Goal: Complete application form

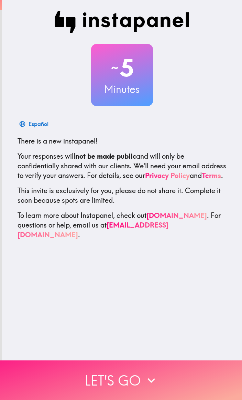
click at [147, 378] on icon "button" at bounding box center [151, 380] width 8 height 5
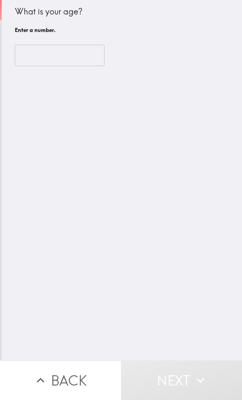
click at [76, 55] on input "number" at bounding box center [60, 55] width 90 height 21
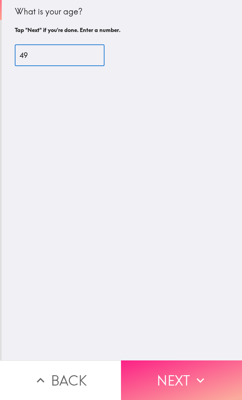
type input "49"
click at [193, 375] on icon "button" at bounding box center [200, 379] width 15 height 15
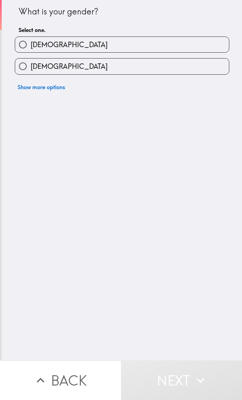
click at [172, 43] on label "[DEMOGRAPHIC_DATA]" at bounding box center [122, 44] width 214 height 15
click at [31, 43] on input "[DEMOGRAPHIC_DATA]" at bounding box center [22, 44] width 15 height 15
radio input "true"
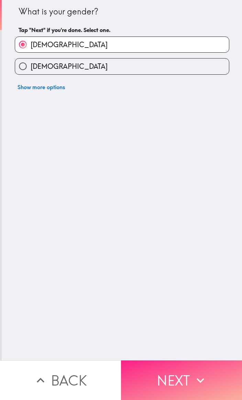
click at [193, 376] on icon "button" at bounding box center [200, 379] width 15 height 15
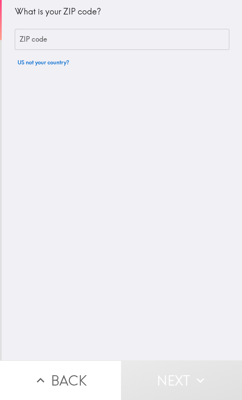
click at [193, 43] on input "ZIP code" at bounding box center [122, 39] width 215 height 21
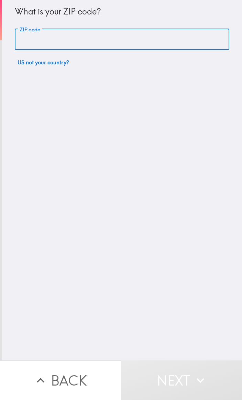
click at [191, 39] on input "ZIP code" at bounding box center [122, 39] width 215 height 21
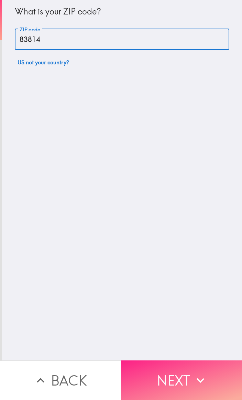
type input "83814"
click at [193, 379] on icon "button" at bounding box center [200, 379] width 15 height 15
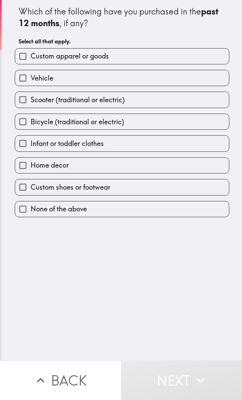
click at [196, 58] on label "Custom apparel or goods" at bounding box center [122, 55] width 214 height 15
click at [31, 58] on input "Custom apparel or goods" at bounding box center [22, 55] width 15 height 15
checkbox input "true"
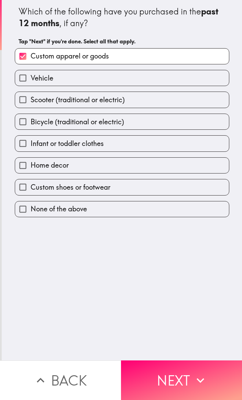
click at [168, 160] on label "Home decor" at bounding box center [122, 164] width 214 height 15
click at [31, 160] on input "Home decor" at bounding box center [22, 164] width 15 height 15
checkbox input "true"
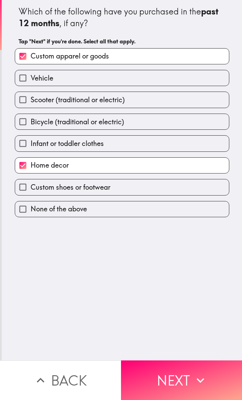
click at [148, 188] on label "Custom shoes or footwear" at bounding box center [122, 186] width 214 height 15
click at [31, 188] on input "Custom shoes or footwear" at bounding box center [22, 186] width 15 height 15
checkbox input "true"
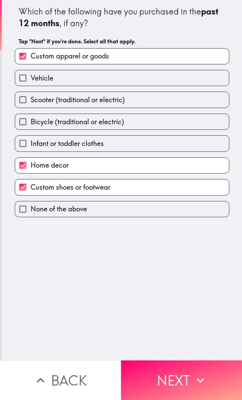
click at [174, 84] on label "Vehicle" at bounding box center [122, 77] width 214 height 15
click at [31, 84] on input "Vehicle" at bounding box center [22, 77] width 15 height 15
checkbox input "true"
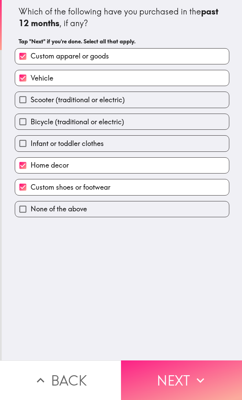
click at [182, 371] on button "Next" at bounding box center [181, 380] width 121 height 40
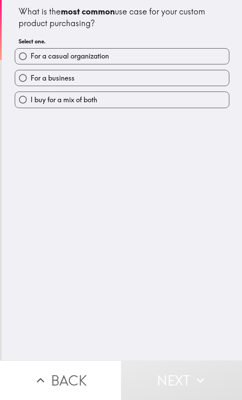
click at [191, 50] on label "For a casual organization" at bounding box center [122, 55] width 214 height 15
click at [31, 50] on input "For a casual organization" at bounding box center [22, 55] width 15 height 15
radio input "true"
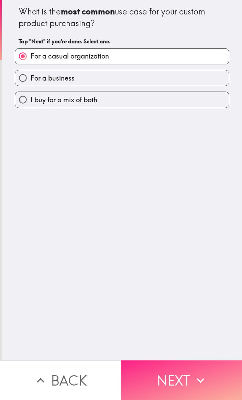
click at [185, 372] on button "Next" at bounding box center [181, 380] width 121 height 40
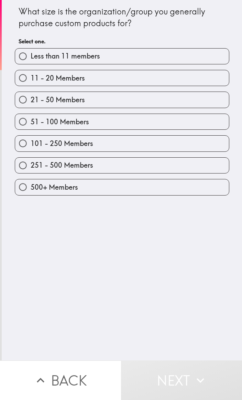
click at [163, 101] on label "21 - 50 Members" at bounding box center [122, 99] width 214 height 15
click at [31, 101] on input "21 - 50 Members" at bounding box center [22, 99] width 15 height 15
radio input "true"
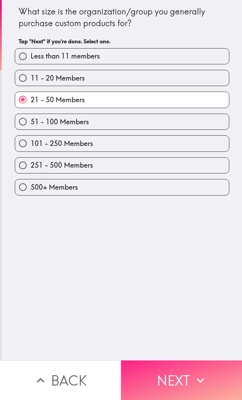
click at [197, 378] on icon "button" at bounding box center [201, 380] width 8 height 5
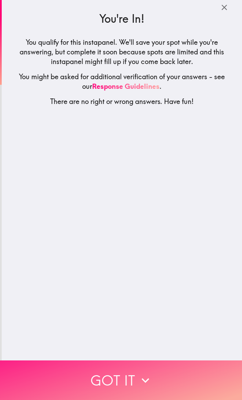
click at [145, 376] on icon "button" at bounding box center [145, 379] width 15 height 15
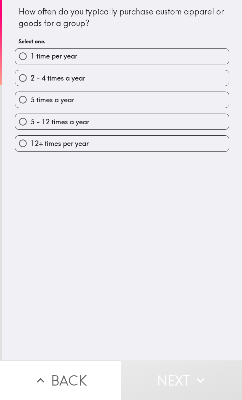
click at [199, 79] on label "2 - 4 times a year" at bounding box center [122, 77] width 214 height 15
click at [31, 79] on input "2 - 4 times a year" at bounding box center [22, 77] width 15 height 15
radio input "true"
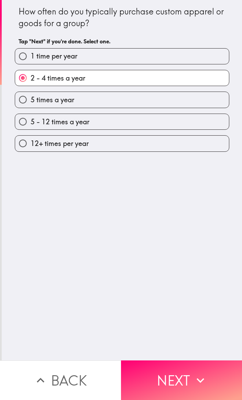
click at [172, 96] on label "5 times a year" at bounding box center [122, 99] width 214 height 15
click at [31, 96] on input "5 times a year" at bounding box center [22, 99] width 15 height 15
radio input "true"
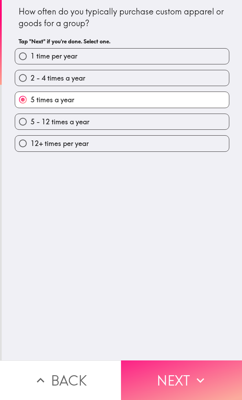
click at [193, 375] on icon "button" at bounding box center [200, 379] width 15 height 15
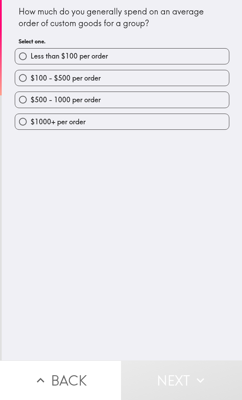
click at [180, 80] on label "$100 - $500 per order" at bounding box center [122, 77] width 214 height 15
click at [31, 80] on input "$100 - $500 per order" at bounding box center [22, 77] width 15 height 15
radio input "true"
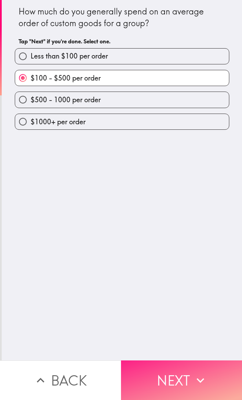
click at [183, 371] on button "Next" at bounding box center [181, 380] width 121 height 40
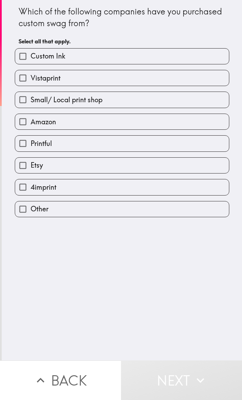
click at [160, 116] on label "Amazon" at bounding box center [122, 121] width 214 height 15
click at [31, 116] on input "Amazon" at bounding box center [22, 121] width 15 height 15
checkbox input "true"
click at [167, 93] on label "Small/ Local print shop" at bounding box center [122, 99] width 214 height 15
click at [31, 93] on input "Small/ Local print shop" at bounding box center [22, 99] width 15 height 15
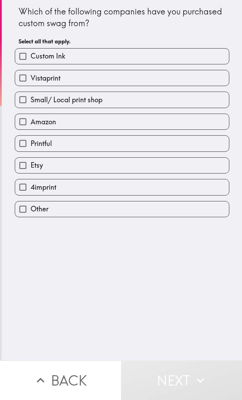
checkbox input "true"
click at [186, 51] on label "Custom Ink" at bounding box center [122, 55] width 214 height 15
click at [31, 51] on input "Custom Ink" at bounding box center [22, 55] width 15 height 15
checkbox input "true"
click at [182, 367] on button "Next" at bounding box center [181, 380] width 121 height 40
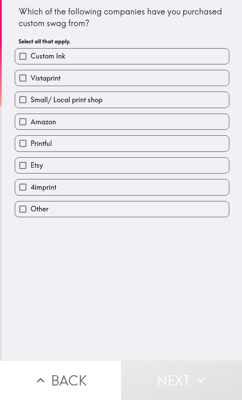
click at [78, 157] on label "Etsy" at bounding box center [122, 164] width 214 height 15
click at [31, 157] on input "Etsy" at bounding box center [22, 164] width 15 height 15
checkbox input "true"
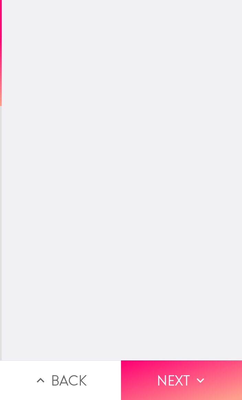
click at [99, 61] on div "Which of the following companies have you purchased custom swag from? Tap "Next…" at bounding box center [122, 180] width 240 height 360
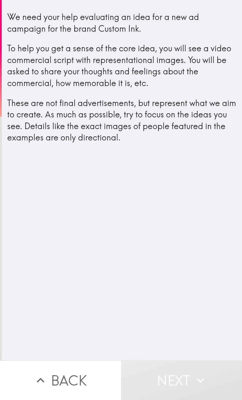
click at [189, 376] on button "Next" at bounding box center [181, 380] width 121 height 40
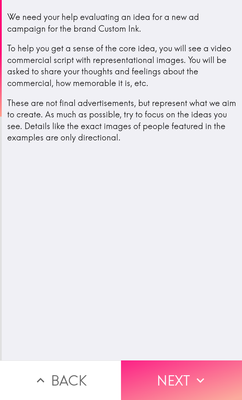
click at [168, 370] on button "Next" at bounding box center [181, 380] width 121 height 40
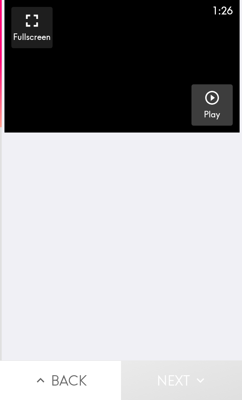
click at [214, 100] on icon "button" at bounding box center [212, 97] width 17 height 17
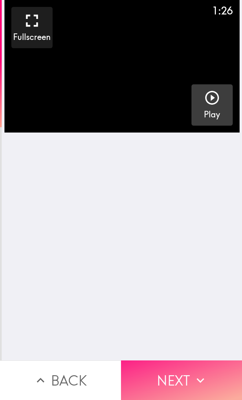
click at [204, 379] on icon "button" at bounding box center [200, 379] width 15 height 15
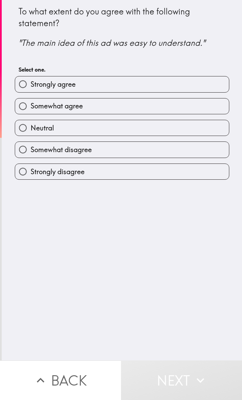
click at [198, 106] on label "Somewhat agree" at bounding box center [122, 105] width 214 height 15
click at [31, 106] on input "Somewhat agree" at bounding box center [22, 105] width 15 height 15
radio input "true"
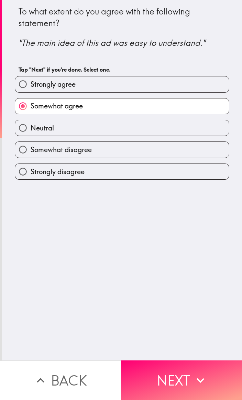
click at [145, 104] on label "Somewhat agree" at bounding box center [122, 105] width 214 height 15
click at [31, 104] on input "Somewhat agree" at bounding box center [22, 105] width 15 height 15
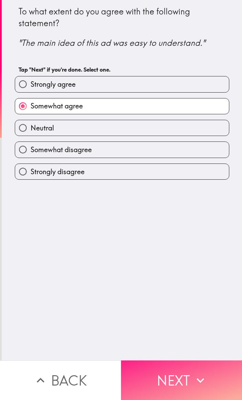
click at [183, 371] on button "Next" at bounding box center [181, 380] width 121 height 40
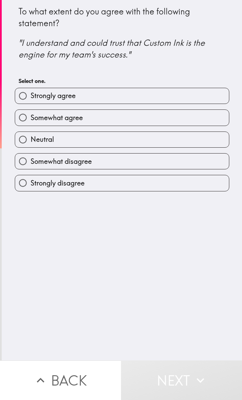
click at [179, 92] on label "Strongly agree" at bounding box center [122, 95] width 214 height 15
click at [31, 92] on input "Strongly agree" at bounding box center [22, 95] width 15 height 15
radio input "true"
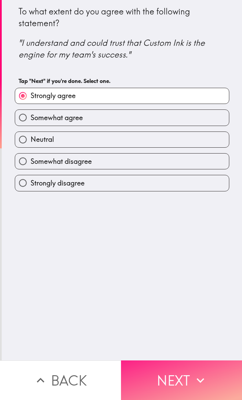
click at [170, 367] on button "Next" at bounding box center [181, 380] width 121 height 40
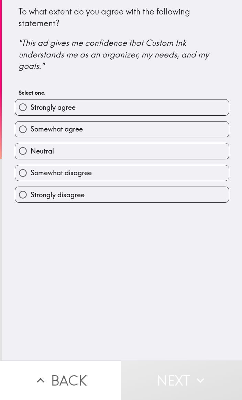
click at [161, 127] on label "Somewhat agree" at bounding box center [122, 128] width 214 height 15
click at [31, 127] on input "Somewhat agree" at bounding box center [22, 128] width 15 height 15
radio input "true"
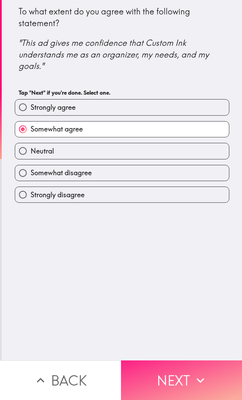
click at [189, 375] on button "Next" at bounding box center [181, 380] width 121 height 40
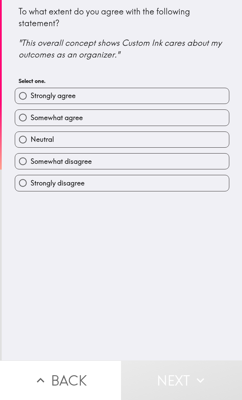
click at [171, 94] on label "Strongly agree" at bounding box center [122, 95] width 214 height 15
click at [31, 94] on input "Strongly agree" at bounding box center [22, 95] width 15 height 15
radio input "true"
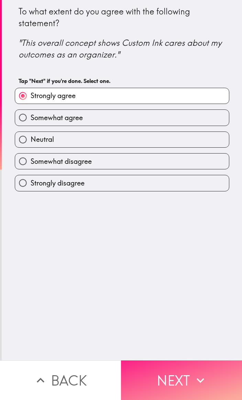
click at [184, 376] on button "Next" at bounding box center [181, 380] width 121 height 40
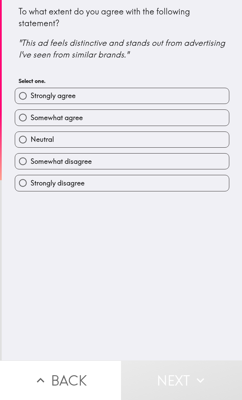
click at [160, 121] on label "Somewhat agree" at bounding box center [122, 117] width 214 height 15
click at [31, 121] on input "Somewhat agree" at bounding box center [22, 117] width 15 height 15
radio input "true"
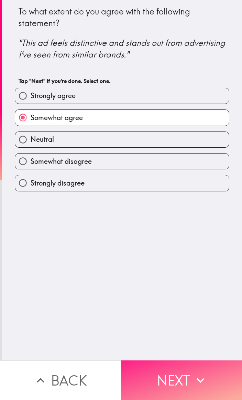
click at [183, 368] on button "Next" at bounding box center [181, 380] width 121 height 40
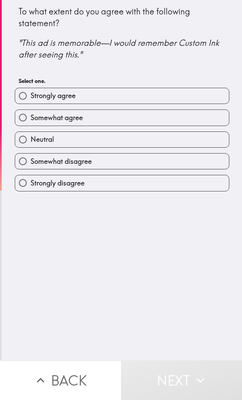
click at [181, 95] on label "Strongly agree" at bounding box center [122, 95] width 214 height 15
click at [31, 95] on input "Strongly agree" at bounding box center [22, 95] width 15 height 15
radio input "true"
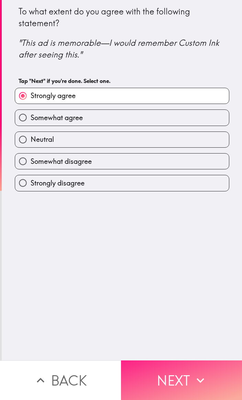
click at [186, 368] on button "Next" at bounding box center [181, 380] width 121 height 40
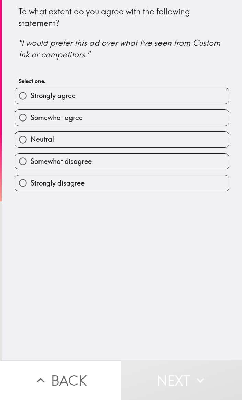
click at [42, 120] on span "Somewhat agree" at bounding box center [57, 118] width 52 height 10
click at [31, 120] on input "Somewhat agree" at bounding box center [22, 117] width 15 height 15
radio input "true"
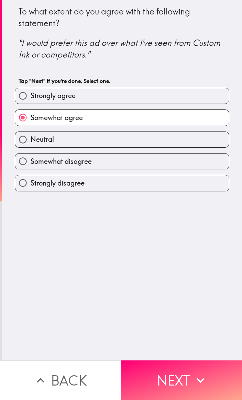
click at [189, 120] on label "Somewhat agree" at bounding box center [122, 117] width 214 height 15
click at [31, 120] on input "Somewhat agree" at bounding box center [22, 117] width 15 height 15
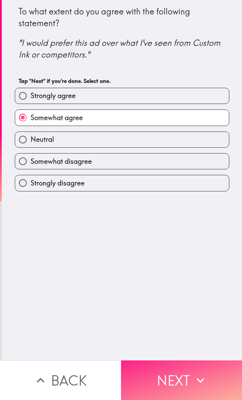
click at [178, 378] on button "Next" at bounding box center [181, 380] width 121 height 40
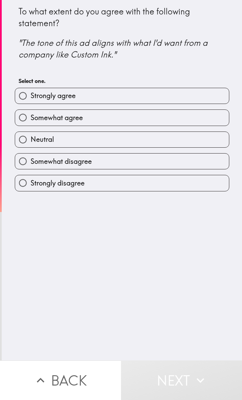
click at [193, 96] on label "Strongly agree" at bounding box center [122, 95] width 214 height 15
click at [31, 96] on input "Strongly agree" at bounding box center [22, 95] width 15 height 15
radio input "true"
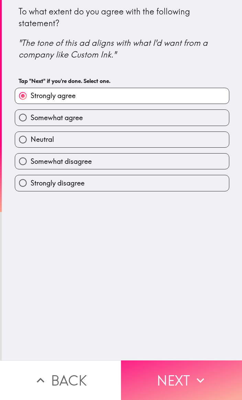
click at [187, 380] on button "Next" at bounding box center [181, 380] width 121 height 40
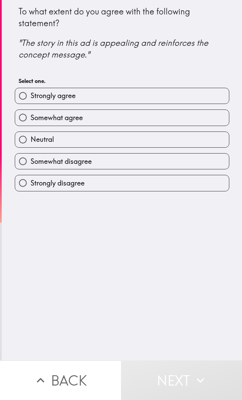
click at [176, 115] on label "Somewhat agree" at bounding box center [122, 117] width 214 height 15
click at [31, 115] on input "Somewhat agree" at bounding box center [22, 117] width 15 height 15
radio input "true"
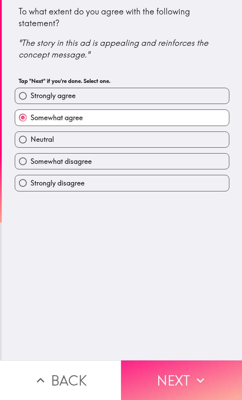
click at [187, 380] on button "Next" at bounding box center [181, 380] width 121 height 40
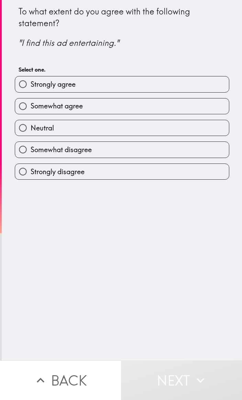
click at [193, 87] on label "Strongly agree" at bounding box center [122, 83] width 214 height 15
click at [31, 87] on input "Strongly agree" at bounding box center [22, 83] width 15 height 15
radio input "true"
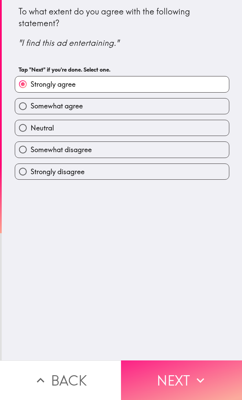
click at [189, 378] on button "Next" at bounding box center [181, 380] width 121 height 40
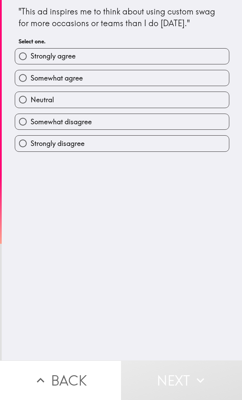
click at [186, 85] on label "Somewhat agree" at bounding box center [122, 77] width 214 height 15
click at [31, 85] on input "Somewhat agree" at bounding box center [22, 77] width 15 height 15
radio input "true"
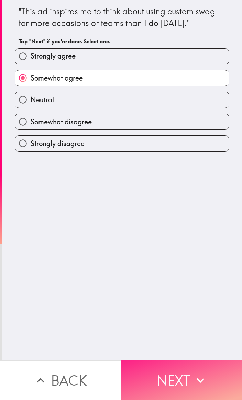
click at [155, 374] on button "Next" at bounding box center [181, 380] width 121 height 40
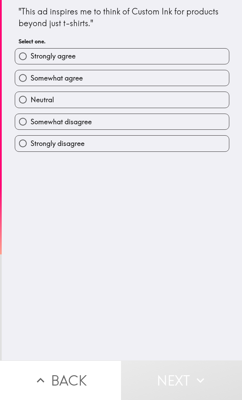
click at [172, 54] on label "Strongly agree" at bounding box center [122, 55] width 214 height 15
click at [31, 54] on input "Strongly agree" at bounding box center [22, 55] width 15 height 15
radio input "true"
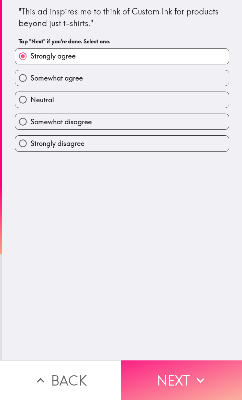
click at [169, 374] on button "Next" at bounding box center [181, 380] width 121 height 40
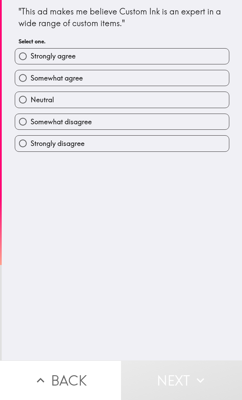
click at [183, 76] on label "Somewhat agree" at bounding box center [122, 77] width 214 height 15
click at [31, 76] on input "Somewhat agree" at bounding box center [22, 77] width 15 height 15
radio input "true"
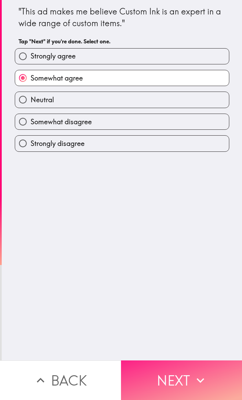
click at [196, 378] on icon "button" at bounding box center [200, 379] width 15 height 15
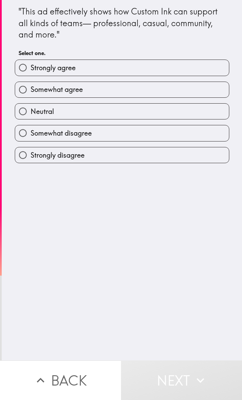
click at [190, 65] on label "Strongly agree" at bounding box center [122, 67] width 214 height 15
click at [31, 65] on input "Strongly agree" at bounding box center [22, 67] width 15 height 15
radio input "true"
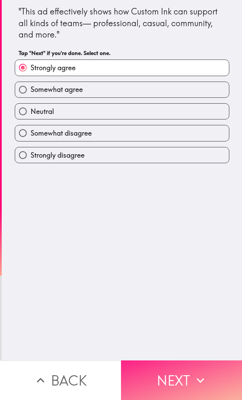
click at [194, 372] on icon "button" at bounding box center [200, 379] width 15 height 15
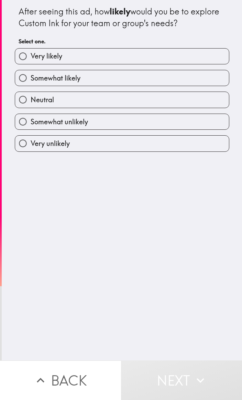
click at [187, 73] on label "Somewhat likely" at bounding box center [122, 77] width 214 height 15
click at [31, 73] on input "Somewhat likely" at bounding box center [22, 77] width 15 height 15
radio input "true"
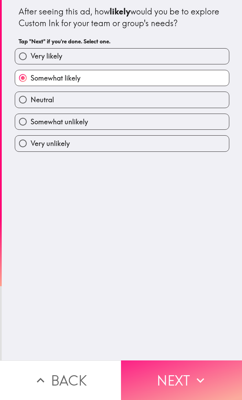
click at [201, 373] on icon "button" at bounding box center [200, 379] width 15 height 15
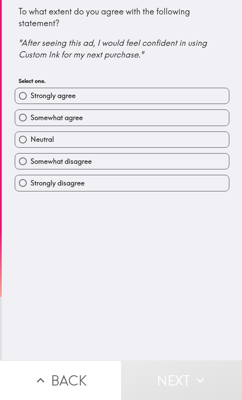
click at [178, 97] on label "Strongly agree" at bounding box center [122, 95] width 214 height 15
click at [31, 97] on input "Strongly agree" at bounding box center [22, 95] width 15 height 15
radio input "true"
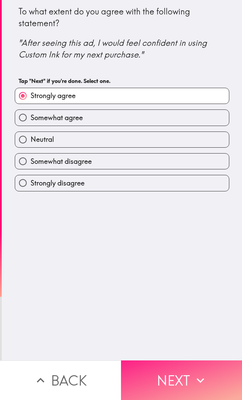
click at [199, 372] on icon "button" at bounding box center [200, 379] width 15 height 15
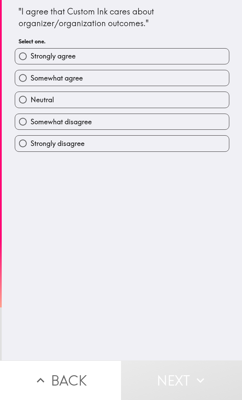
click at [186, 81] on label "Somewhat agree" at bounding box center [122, 77] width 214 height 15
click at [31, 81] on input "Somewhat agree" at bounding box center [22, 77] width 15 height 15
radio input "true"
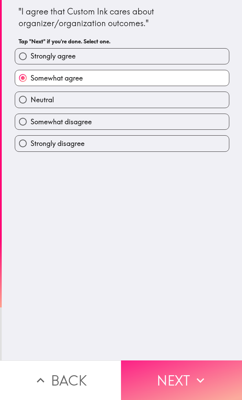
click at [196, 372] on icon "button" at bounding box center [200, 379] width 15 height 15
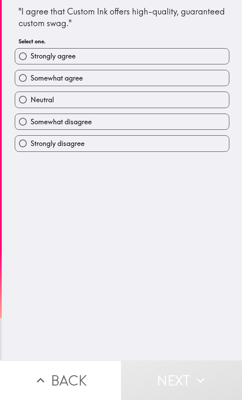
click at [181, 57] on label "Strongly agree" at bounding box center [122, 55] width 214 height 15
click at [31, 57] on input "Strongly agree" at bounding box center [22, 55] width 15 height 15
radio input "true"
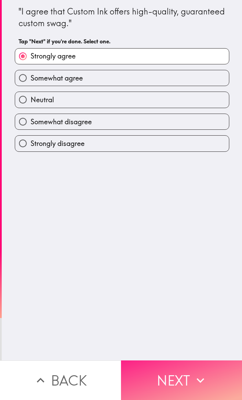
click at [193, 372] on icon "button" at bounding box center [200, 379] width 15 height 15
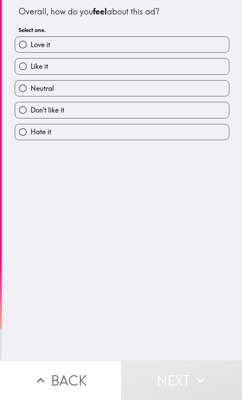
click at [185, 65] on label "Like it" at bounding box center [122, 65] width 214 height 15
click at [31, 65] on input "Like it" at bounding box center [22, 65] width 15 height 15
radio input "true"
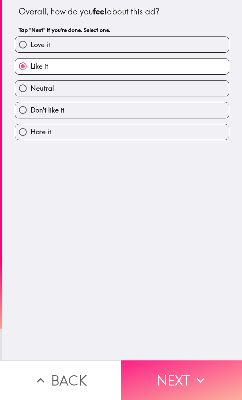
click at [201, 380] on icon "button" at bounding box center [200, 379] width 15 height 15
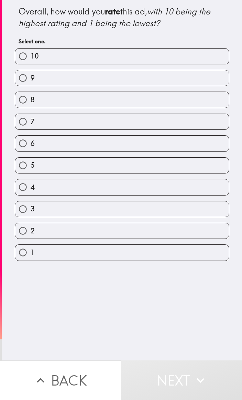
click at [185, 81] on label "9" at bounding box center [122, 77] width 214 height 15
click at [31, 81] on input "9" at bounding box center [22, 77] width 15 height 15
radio input "true"
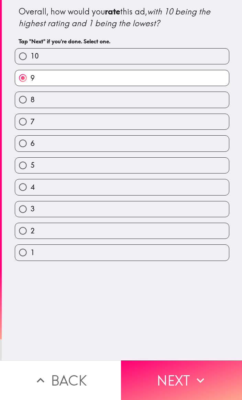
click at [205, 372] on icon "button" at bounding box center [200, 379] width 15 height 15
click at [185, 371] on div "Back Next" at bounding box center [121, 380] width 242 height 40
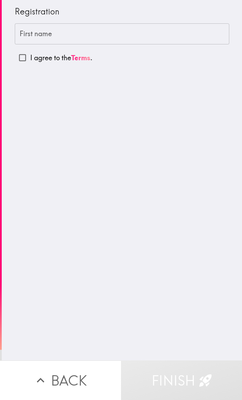
click at [46, 61] on p "I agree to the Terms ." at bounding box center [61, 58] width 62 height 10
click at [30, 61] on input "I agree to the Terms ." at bounding box center [22, 57] width 15 height 15
checkbox input "true"
click at [150, 36] on input "First name" at bounding box center [122, 33] width 215 height 21
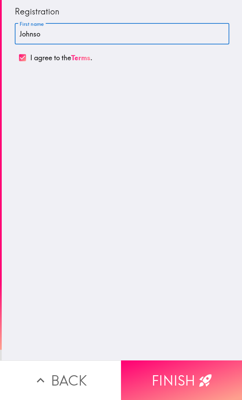
type input "[PERSON_NAME]"
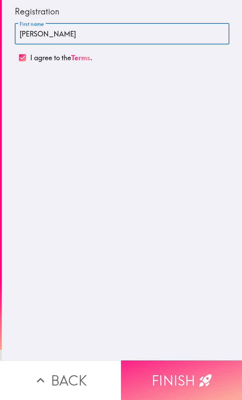
click at [191, 373] on button "Finish" at bounding box center [181, 380] width 121 height 40
